Goal: Task Accomplishment & Management: Manage account settings

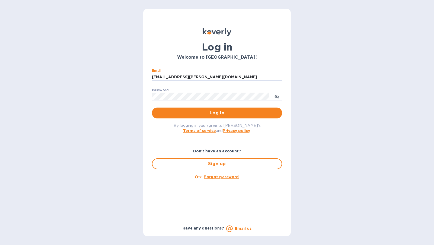
drag, startPoint x: 208, startPoint y: 75, endPoint x: 130, endPoint y: 76, distance: 77.8
click at [130, 76] on div "Log in Welcome to [GEOGRAPHIC_DATA]! Email [EMAIL_ADDRESS][PERSON_NAME][DOMAIN_…" at bounding box center [217, 122] width 434 height 245
type input "[PERSON_NAME][EMAIL_ADDRESS][DOMAIN_NAME]"
click at [152, 107] on button "Log in" at bounding box center [217, 112] width 130 height 11
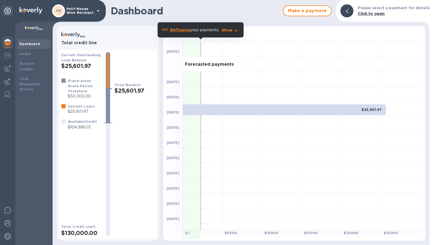
click at [36, 133] on div "Dashboard Loans Account Ledger Loan Repayment History" at bounding box center [33, 141] width 37 height 208
click at [9, 66] on img at bounding box center [7, 68] width 7 height 7
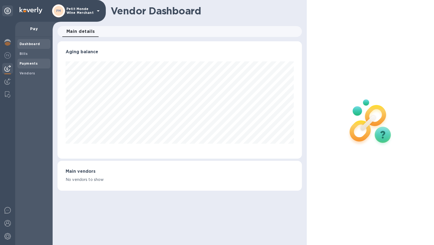
scroll to position [117, 244]
click at [32, 62] on b "Payments" at bounding box center [29, 63] width 18 height 4
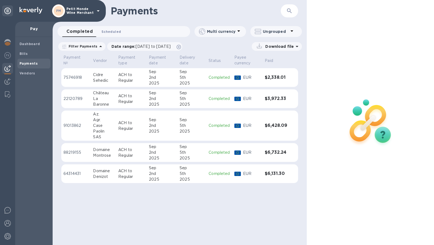
click at [114, 31] on span "Scheduled 0" at bounding box center [111, 32] width 20 height 6
